Goal: Information Seeking & Learning: Find specific page/section

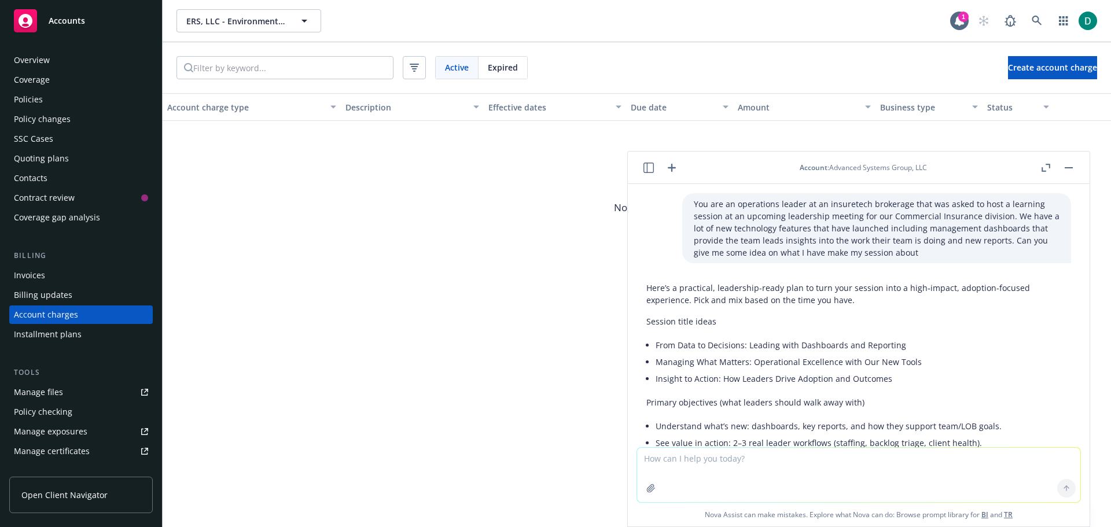
scroll to position [2748, 0]
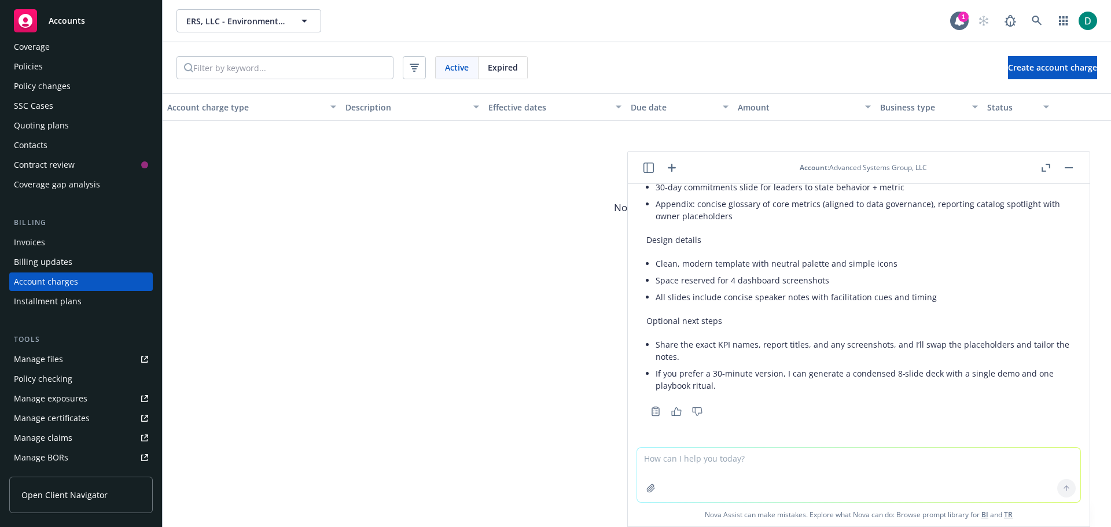
click at [1079, 164] on header "Account : Advanced Systems Group, LLC" at bounding box center [859, 168] width 462 height 32
click at [1073, 167] on button "button" at bounding box center [1069, 168] width 14 height 14
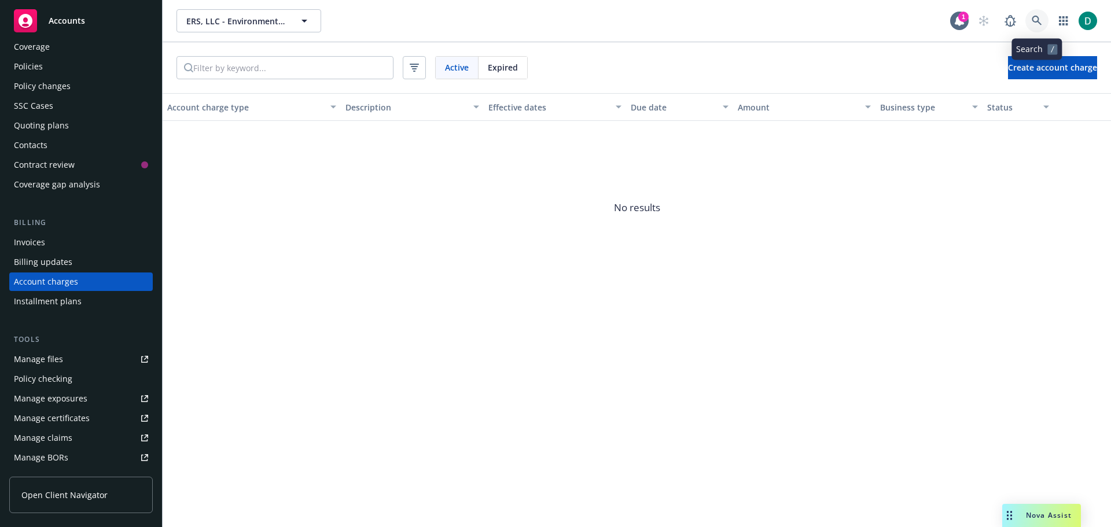
click at [1036, 23] on icon at bounding box center [1037, 21] width 10 height 10
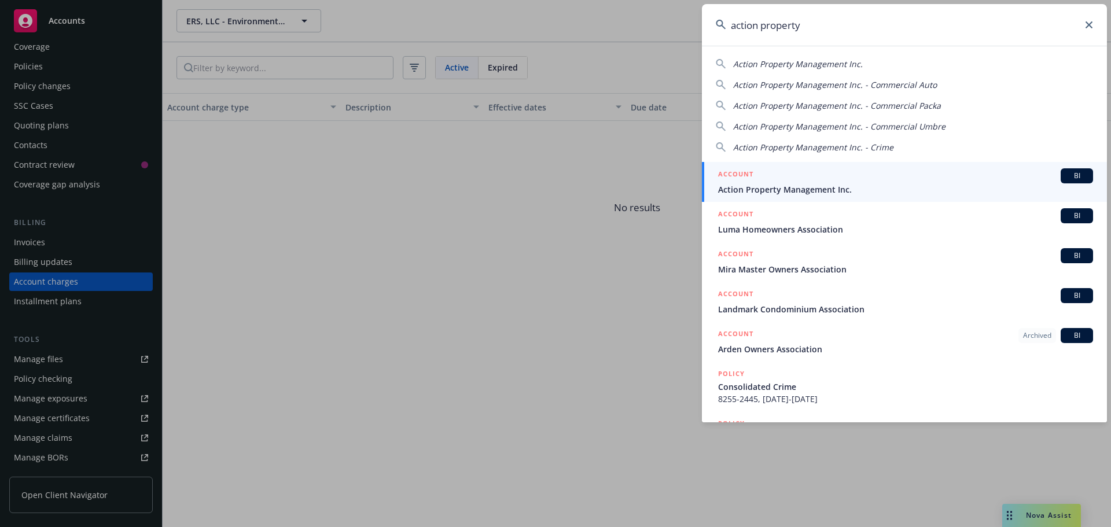
type input "action property"
click at [856, 187] on span "Action Property Management Inc." at bounding box center [905, 189] width 375 height 12
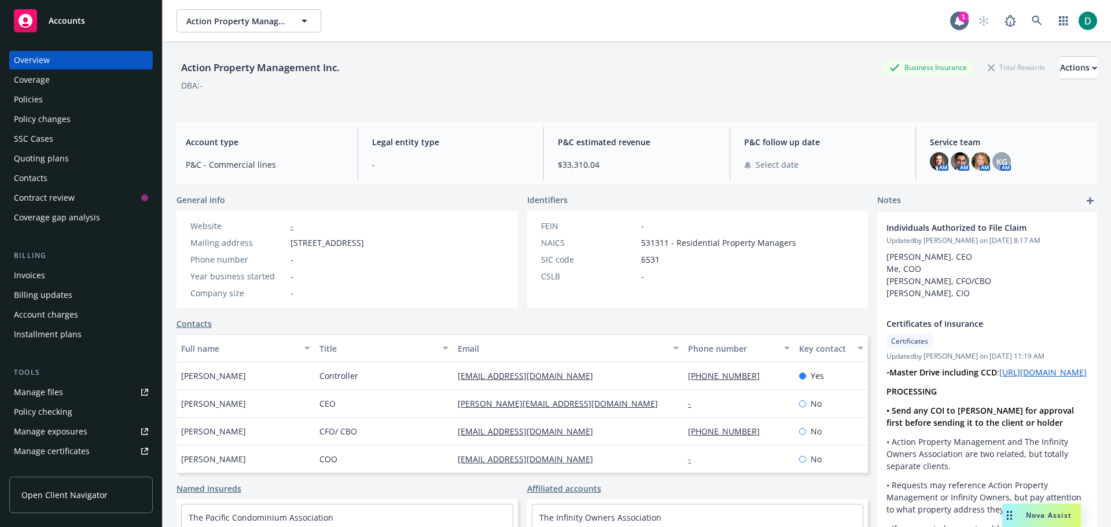
click at [36, 94] on div "Policies" at bounding box center [28, 99] width 29 height 19
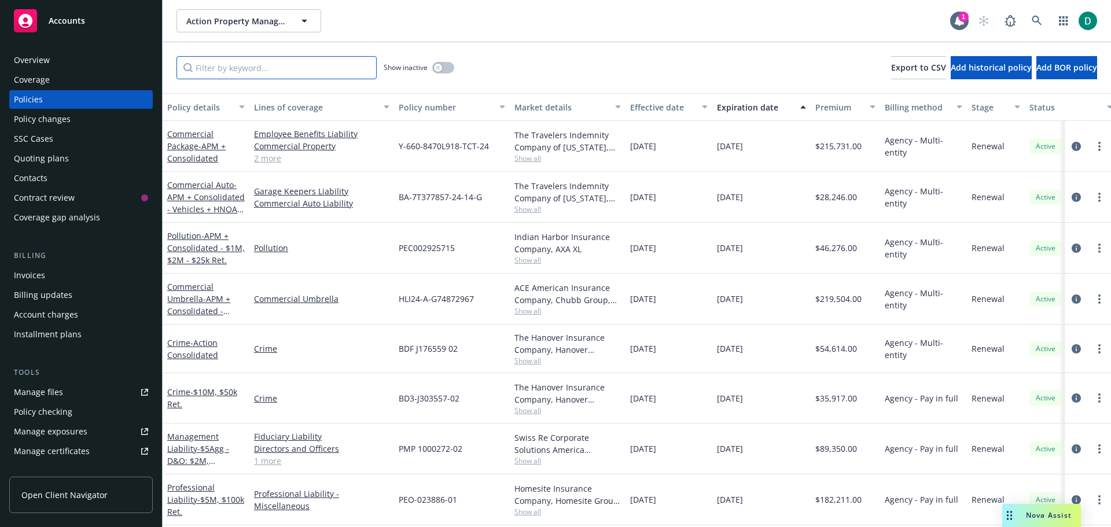
click at [313, 66] on input "Filter by keyword..." at bounding box center [277, 67] width 200 height 23
click at [257, 60] on input "Filter by keyword..." at bounding box center [277, 67] width 200 height 23
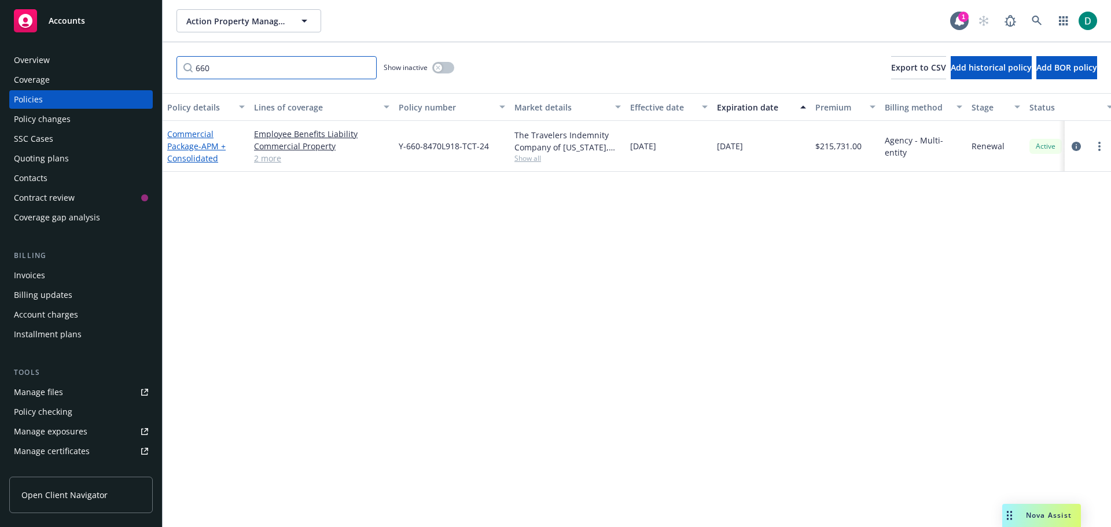
type input "660"
click at [190, 145] on link "Commercial Package - APM + Consolidated" at bounding box center [196, 145] width 58 height 35
